Goal: Information Seeking & Learning: Learn about a topic

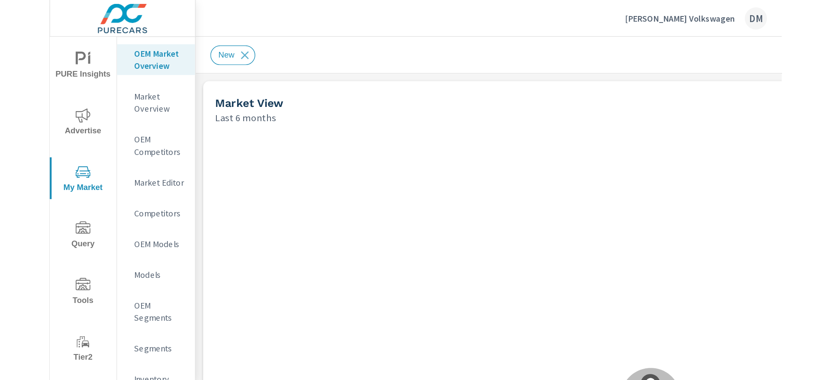
scroll to position [0, 0]
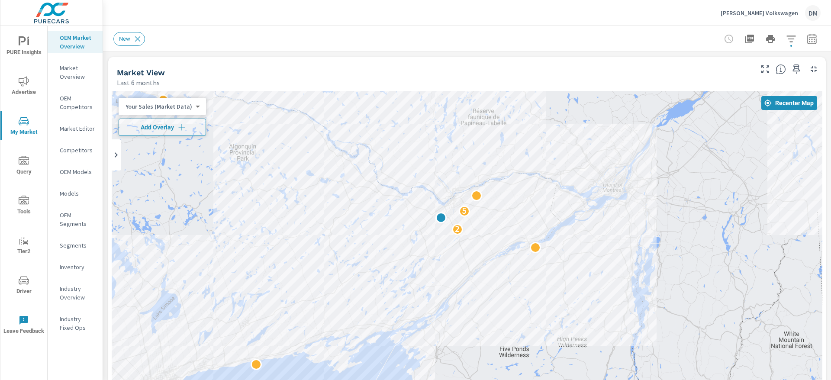
drag, startPoint x: 410, startPoint y: 153, endPoint x: 342, endPoint y: 174, distance: 71.6
click at [342, 174] on div "2 5" at bounding box center [467, 266] width 710 height 351
click at [172, 102] on body "PURE Insights Advertise My Market Query Tools Tier2 Driver Leave Feedback OEM M…" at bounding box center [415, 190] width 831 height 380
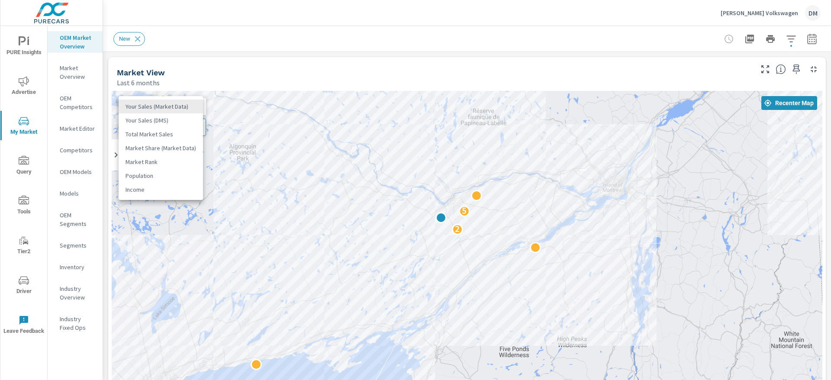
click at [170, 137] on li "Total Market Sales" at bounding box center [161, 134] width 84 height 14
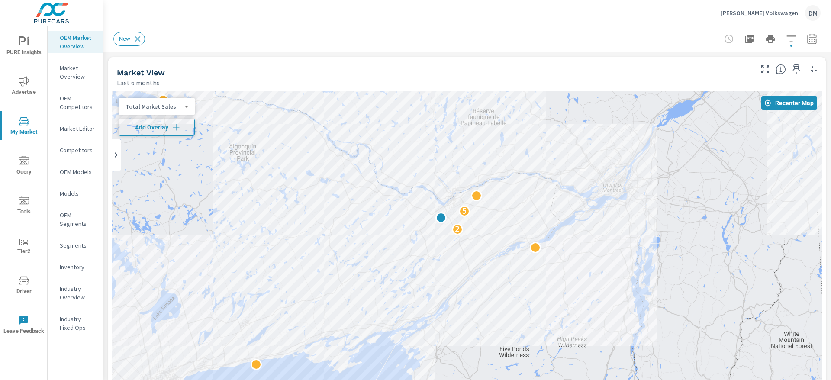
click at [177, 132] on button "Add Overlay" at bounding box center [157, 127] width 76 height 17
click at [786, 40] on icon "button" at bounding box center [791, 39] width 10 height 10
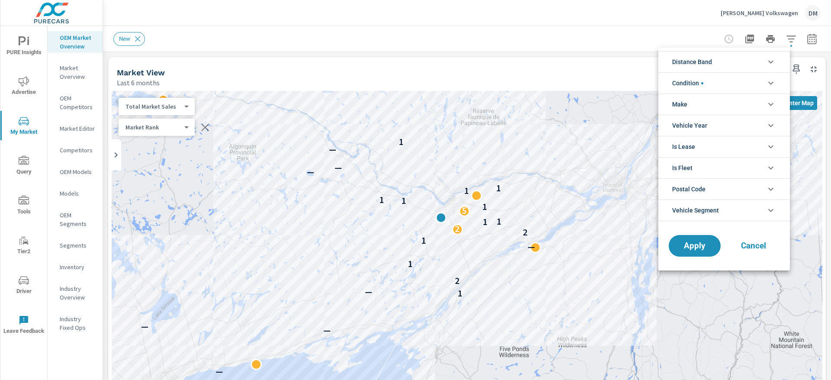
click at [767, 64] on icon "filter options" at bounding box center [770, 62] width 10 height 10
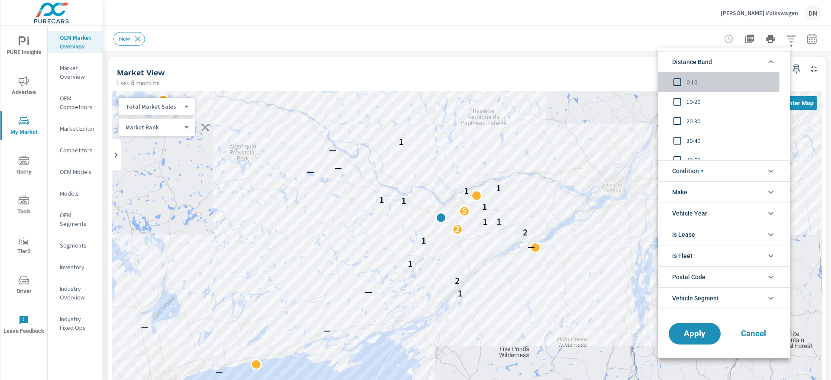
click at [678, 80] on input "filter options" at bounding box center [677, 82] width 18 height 18
click at [675, 99] on input "filter options" at bounding box center [677, 102] width 18 height 18
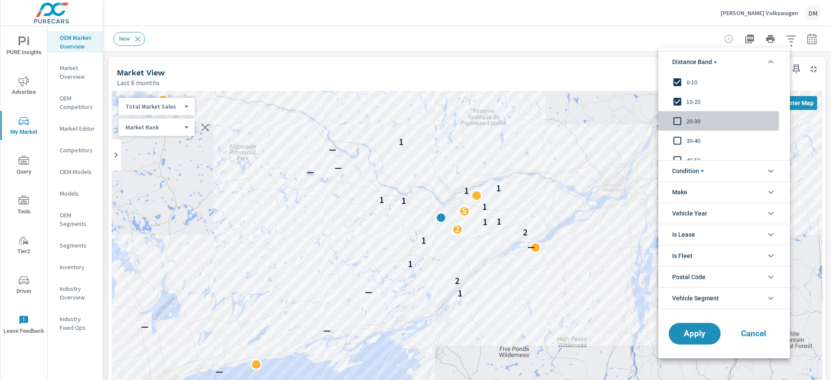
click at [678, 120] on input "filter options" at bounding box center [677, 121] width 18 height 18
click at [677, 141] on input "filter options" at bounding box center [677, 141] width 18 height 18
click at [676, 156] on input "filter options" at bounding box center [677, 160] width 18 height 18
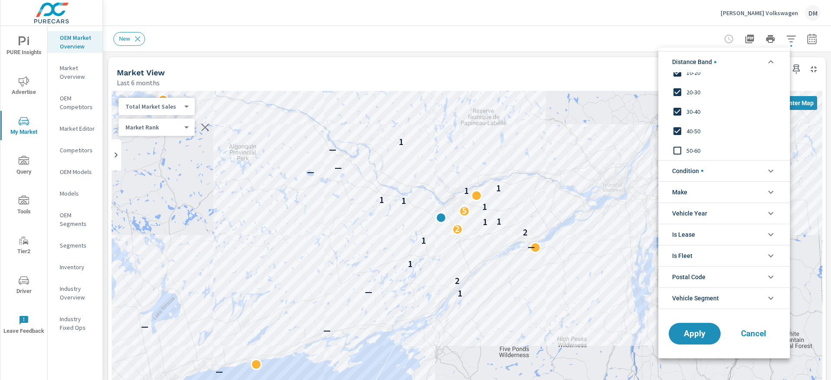
click at [676, 148] on input "filter options" at bounding box center [677, 150] width 18 height 18
click at [693, 171] on span "Condition" at bounding box center [687, 171] width 31 height 21
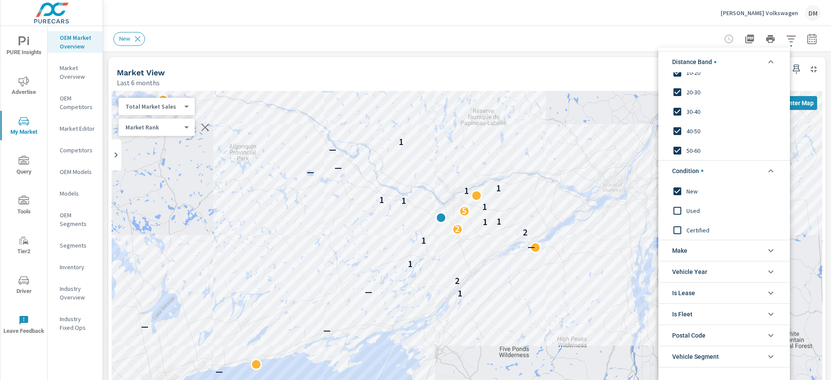
click at [691, 244] on li "Make" at bounding box center [724, 250] width 132 height 21
click at [676, 271] on input "filter options" at bounding box center [677, 270] width 18 height 18
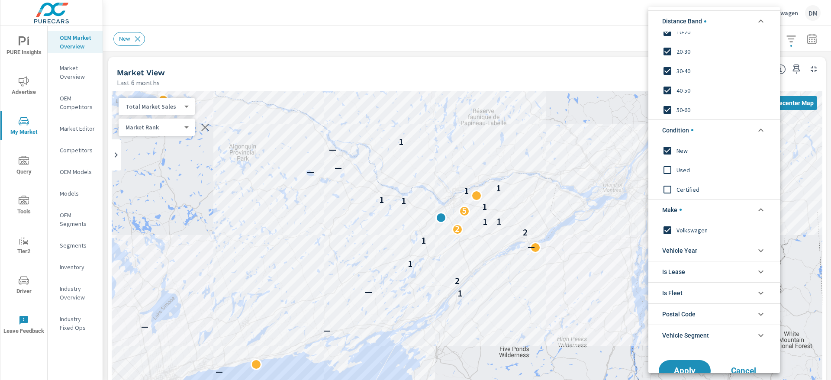
scroll to position [22, 0]
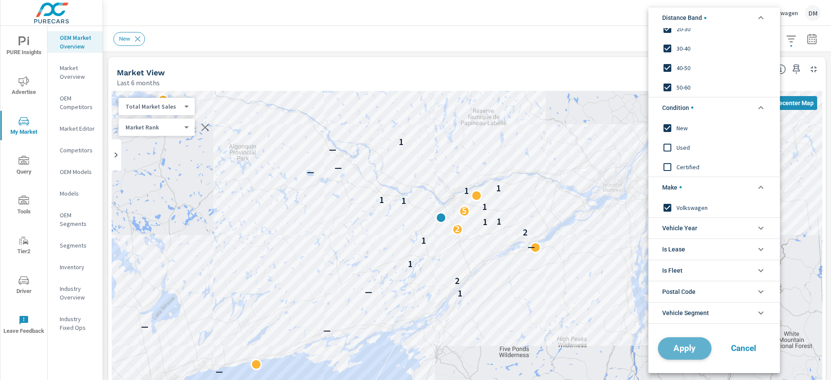
click at [686, 343] on button "Apply" at bounding box center [685, 348] width 54 height 22
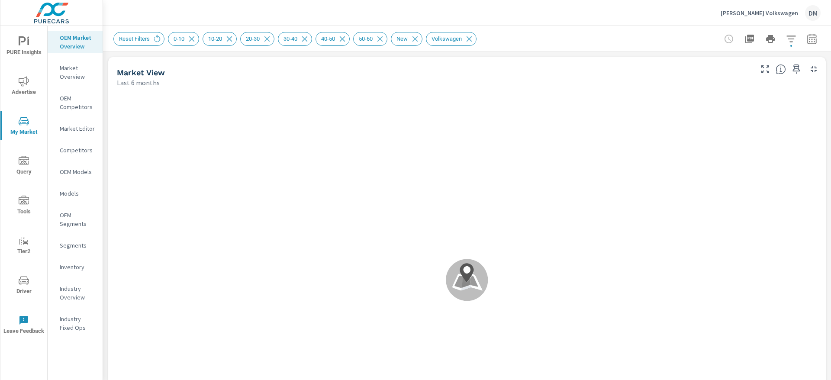
scroll to position [0, 0]
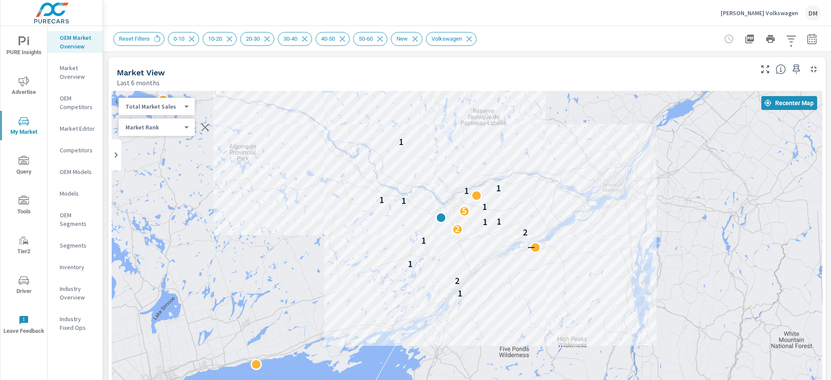
click at [27, 43] on icon "nav menu" at bounding box center [24, 41] width 10 height 10
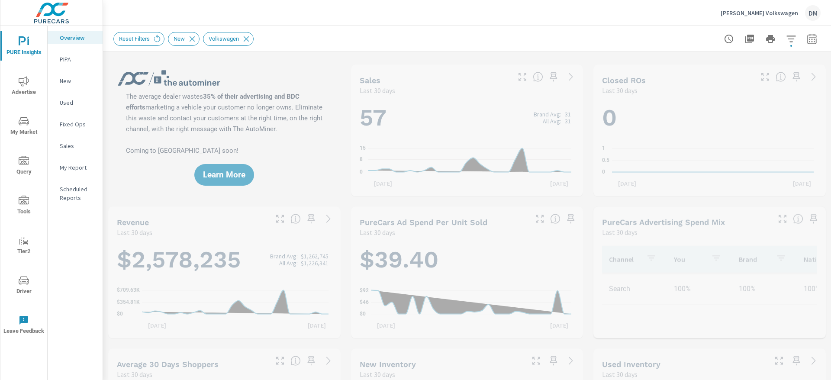
scroll to position [0, 0]
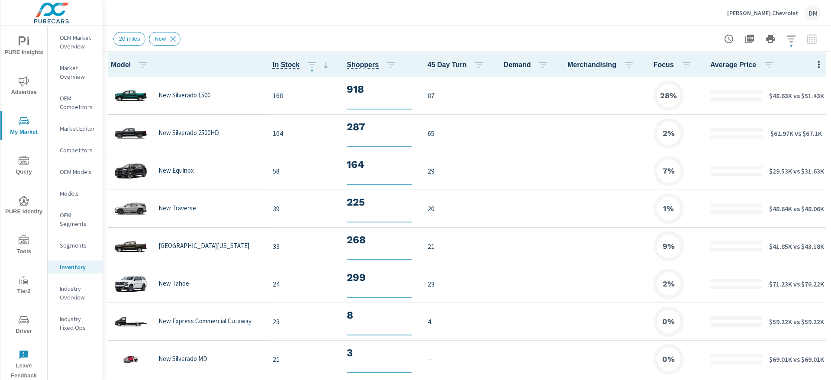
click at [784, 9] on p "Nimnicht Chevrolet" at bounding box center [762, 13] width 71 height 8
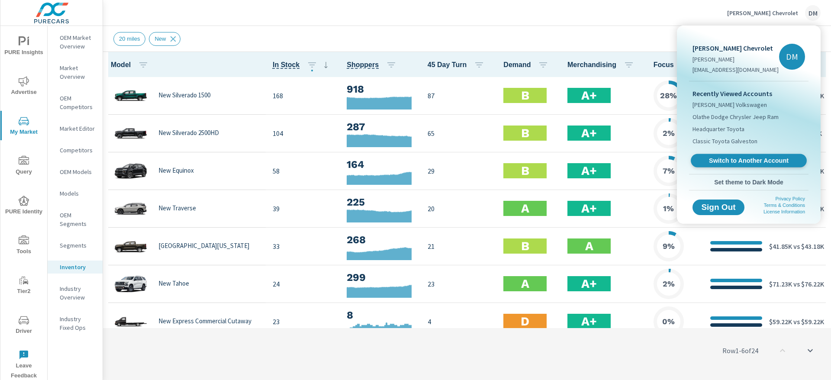
scroll to position [0, 0]
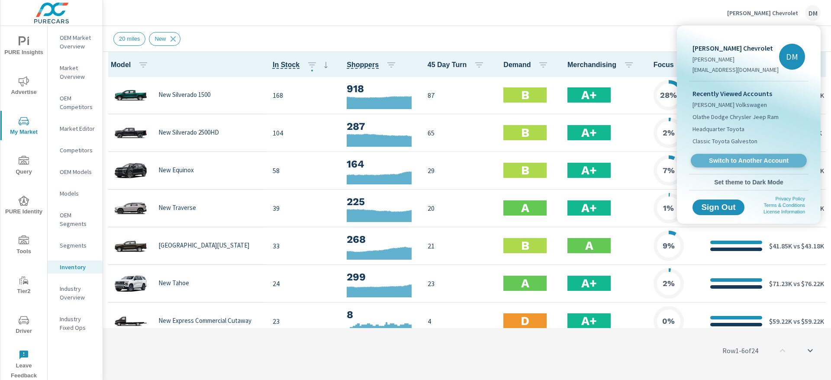
click at [748, 162] on span "Switch to Another Account" at bounding box center [748, 161] width 106 height 8
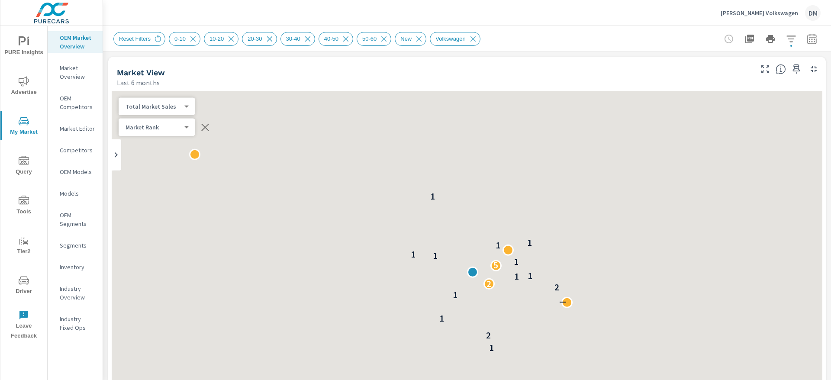
scroll to position [0, 0]
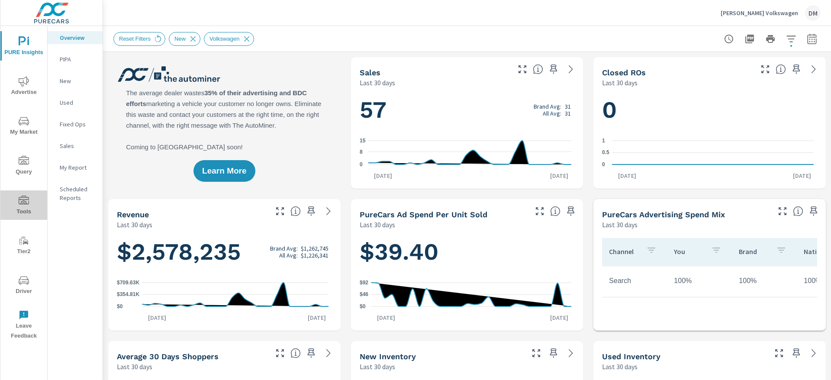
click at [19, 208] on span "Tools" at bounding box center [24, 206] width 42 height 21
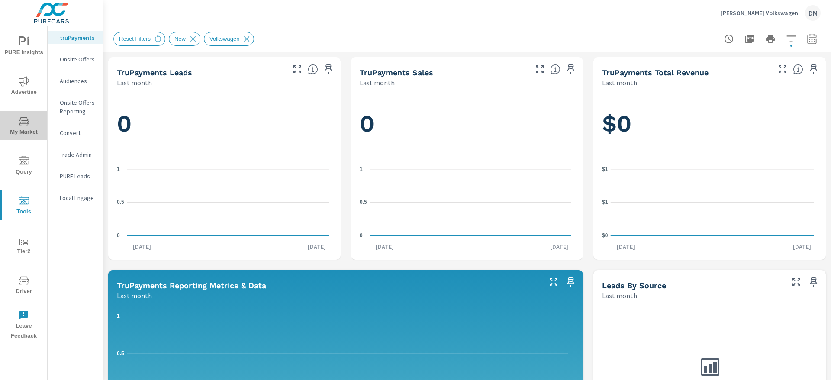
click at [25, 121] on icon "nav menu" at bounding box center [24, 121] width 10 height 10
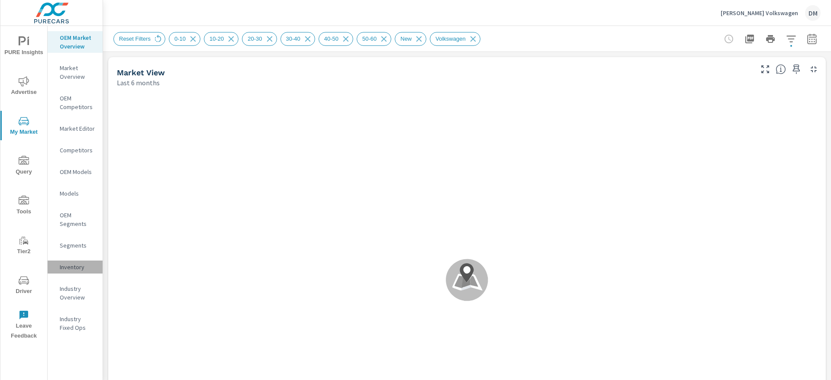
click at [76, 267] on p "Inventory" at bounding box center [78, 267] width 36 height 9
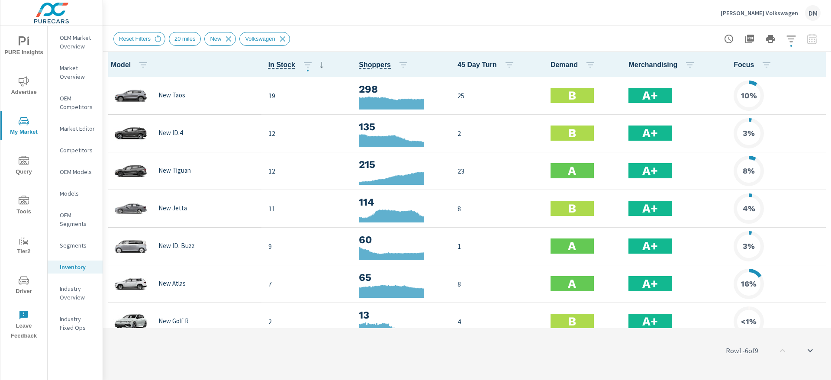
scroll to position [0, 0]
click at [815, 60] on button "button" at bounding box center [818, 64] width 17 height 18
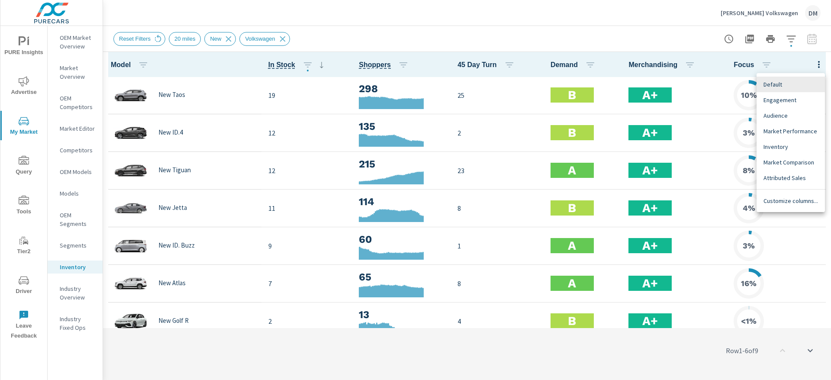
click at [794, 197] on span "Customize columns..." at bounding box center [790, 200] width 55 height 9
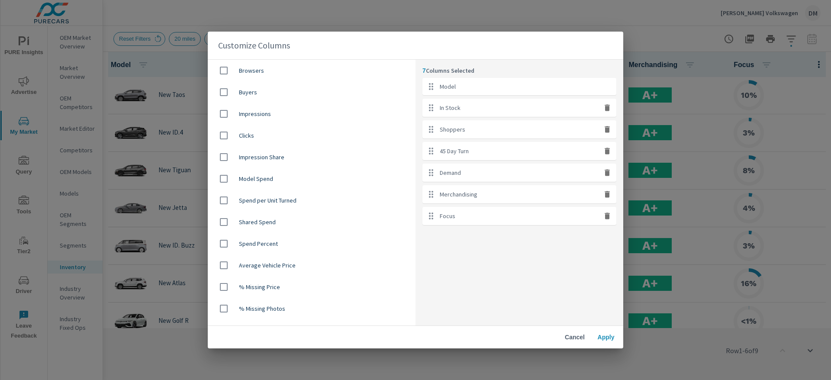
scroll to position [519, 0]
click at [224, 264] on input "checkbox" at bounding box center [224, 265] width 18 height 18
checkbox input "true"
click at [604, 333] on span "Apply" at bounding box center [605, 337] width 21 height 8
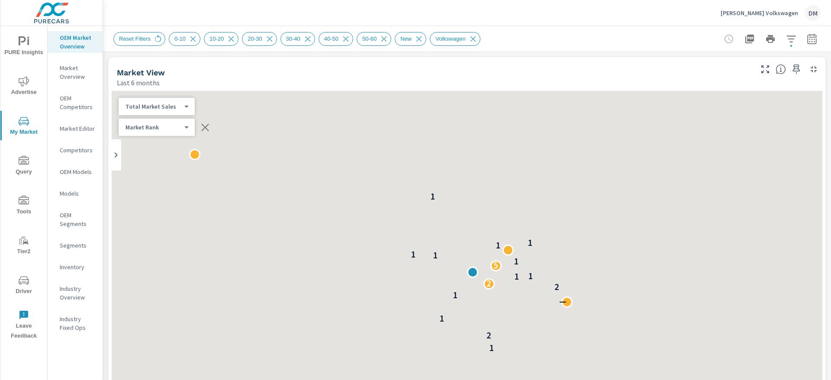
scroll to position [0, 0]
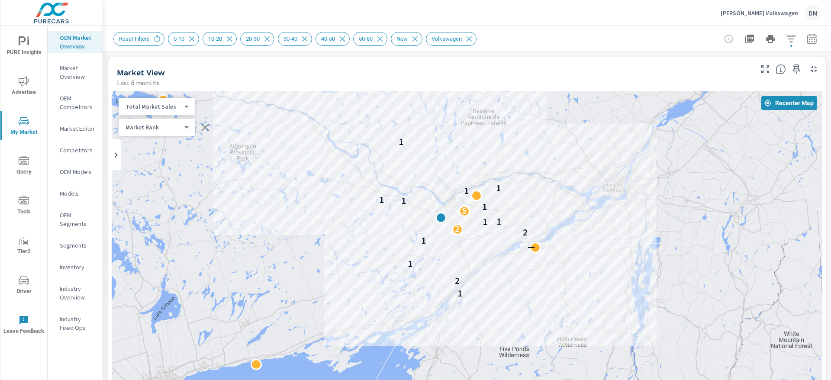
click at [22, 87] on span "Advertise" at bounding box center [24, 86] width 42 height 21
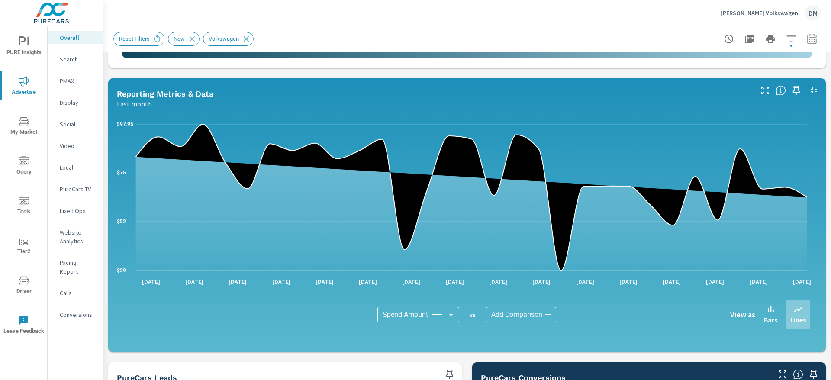
scroll to position [643, 0]
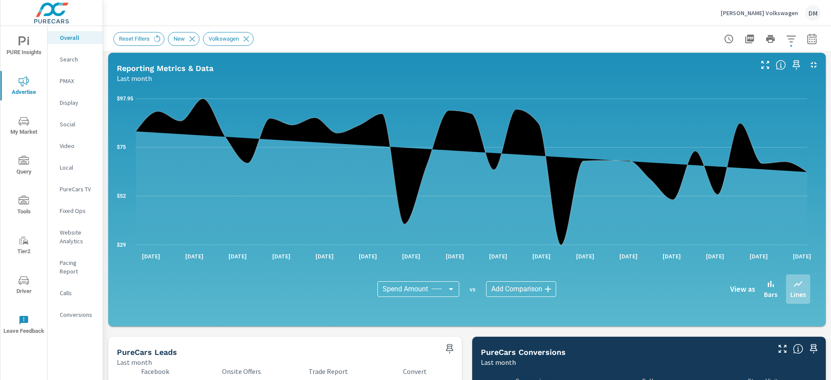
click at [541, 287] on body "PURE Insights Advertise My Market Query Tools Tier2 Driver Leave Feedback Overa…" at bounding box center [415, 190] width 831 height 380
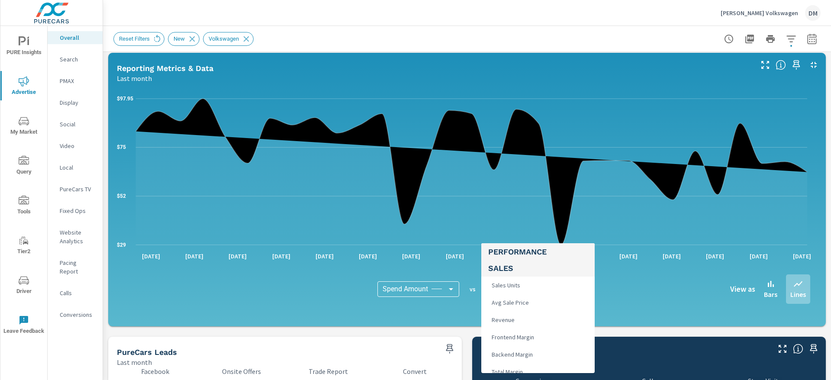
scroll to position [387, 0]
click at [525, 279] on li "Sales Units" at bounding box center [537, 277] width 113 height 17
type input "Sales Units"
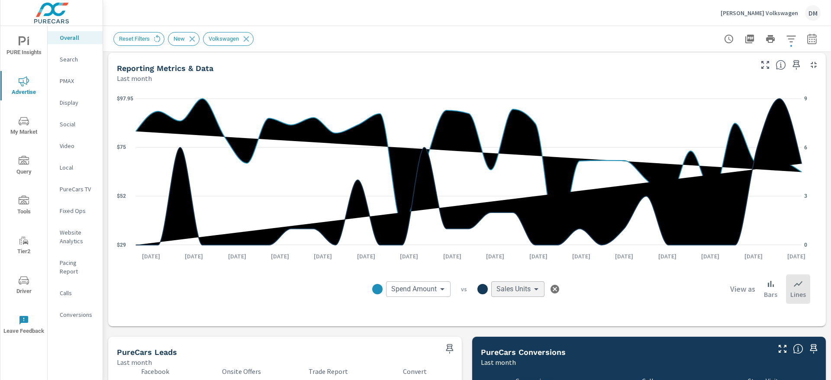
scroll to position [370, 0]
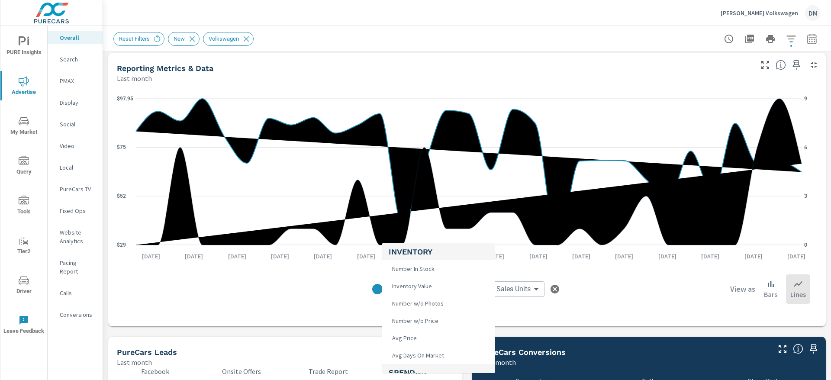
click at [428, 290] on body "PURE Insights Advertise My Market Query Tools Tier2 Driver Leave Feedback Overa…" at bounding box center [415, 190] width 831 height 380
click at [414, 367] on li "Clicks" at bounding box center [438, 371] width 113 height 17
type input "Clicks"
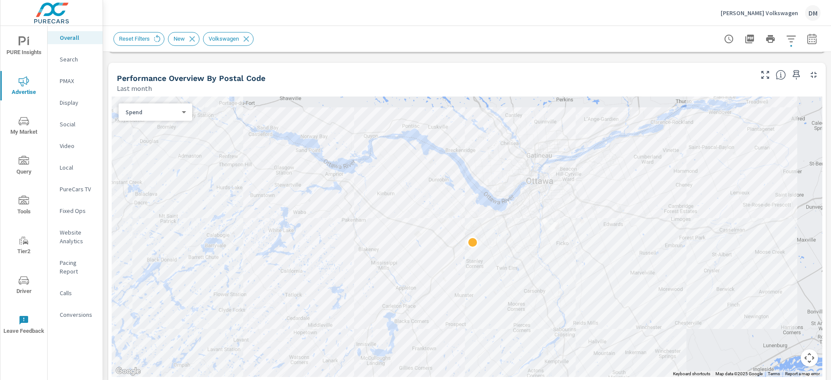
scroll to position [270, 0]
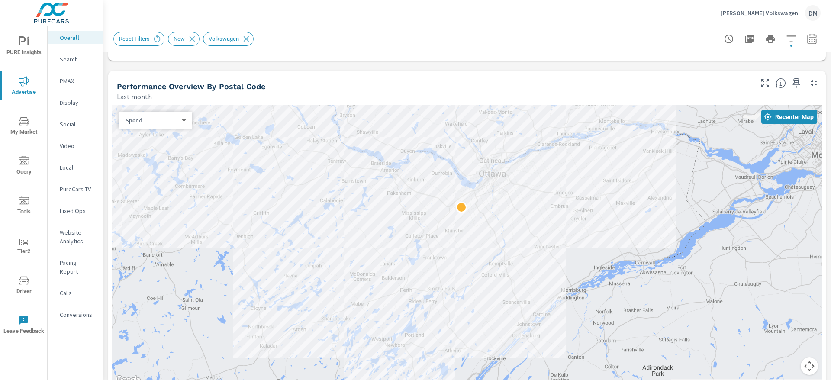
drag, startPoint x: 584, startPoint y: 292, endPoint x: 524, endPoint y: 236, distance: 81.4
click at [524, 236] on div at bounding box center [685, 342] width 554 height 311
click at [144, 119] on body "PURE Insights Advertise My Market Query Tools Tier2 Driver Leave Feedback Overa…" at bounding box center [415, 190] width 831 height 380
click at [148, 132] on li "Sales" at bounding box center [152, 134] width 67 height 14
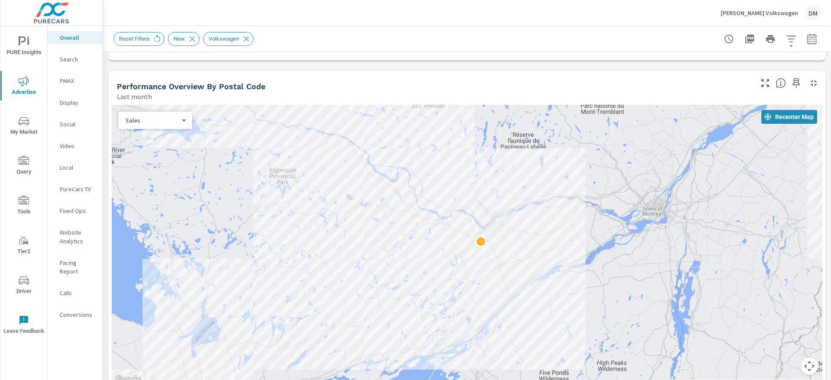
drag, startPoint x: 546, startPoint y: 299, endPoint x: 543, endPoint y: 304, distance: 5.5
click at [543, 304] on div at bounding box center [711, 384] width 554 height 311
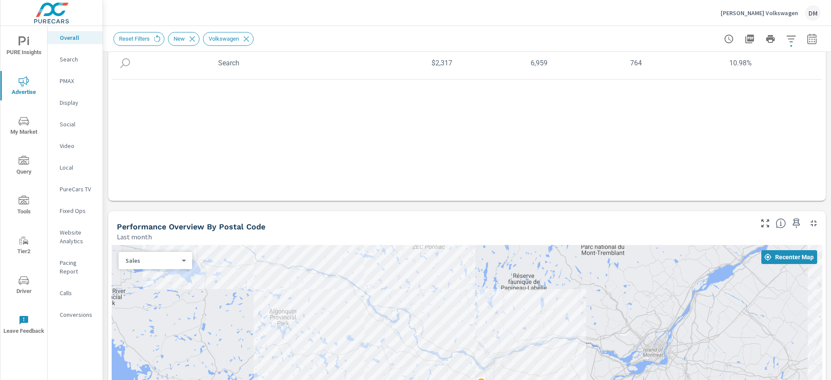
scroll to position [260, 0]
